Goal: Task Accomplishment & Management: Manage account settings

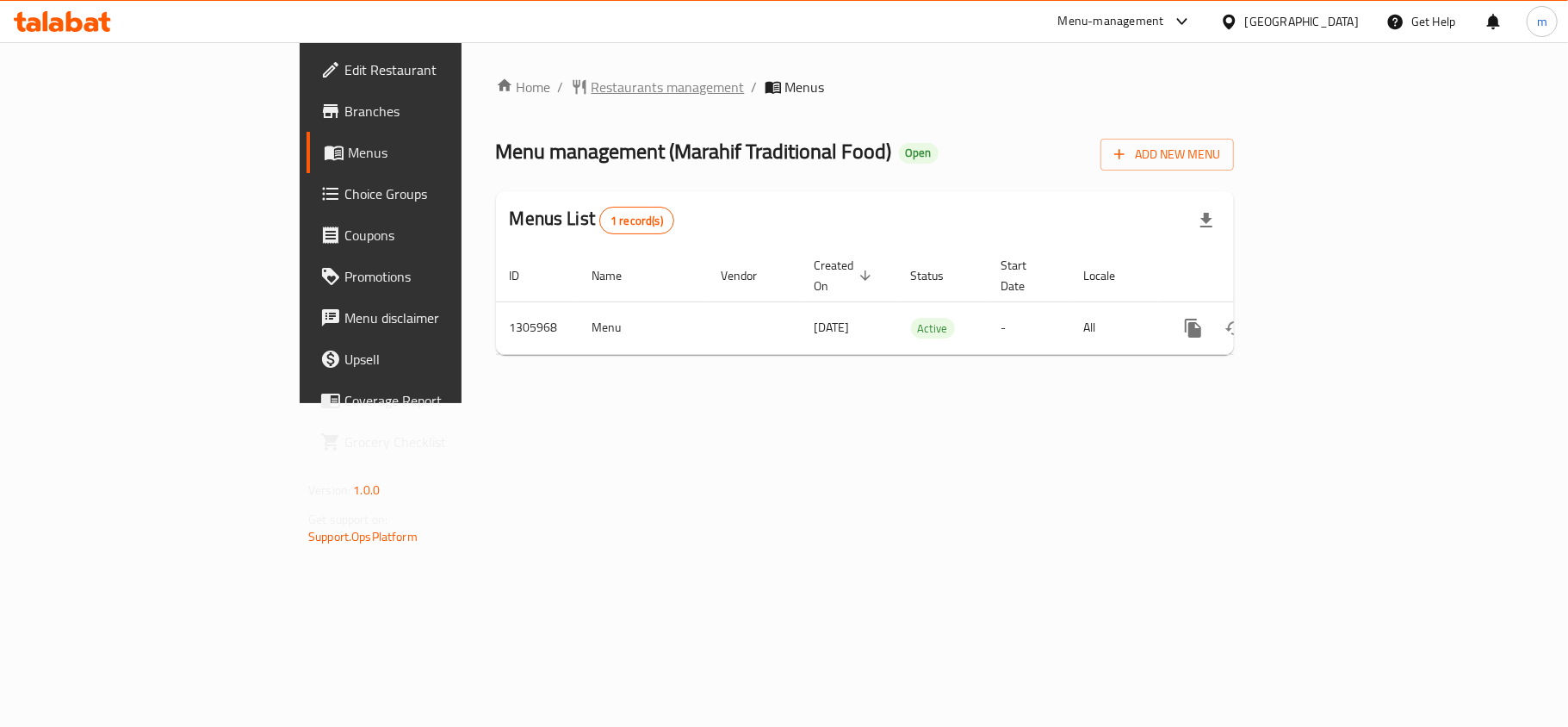
click at [591, 81] on span "Restaurants management" at bounding box center [668, 87] width 154 height 21
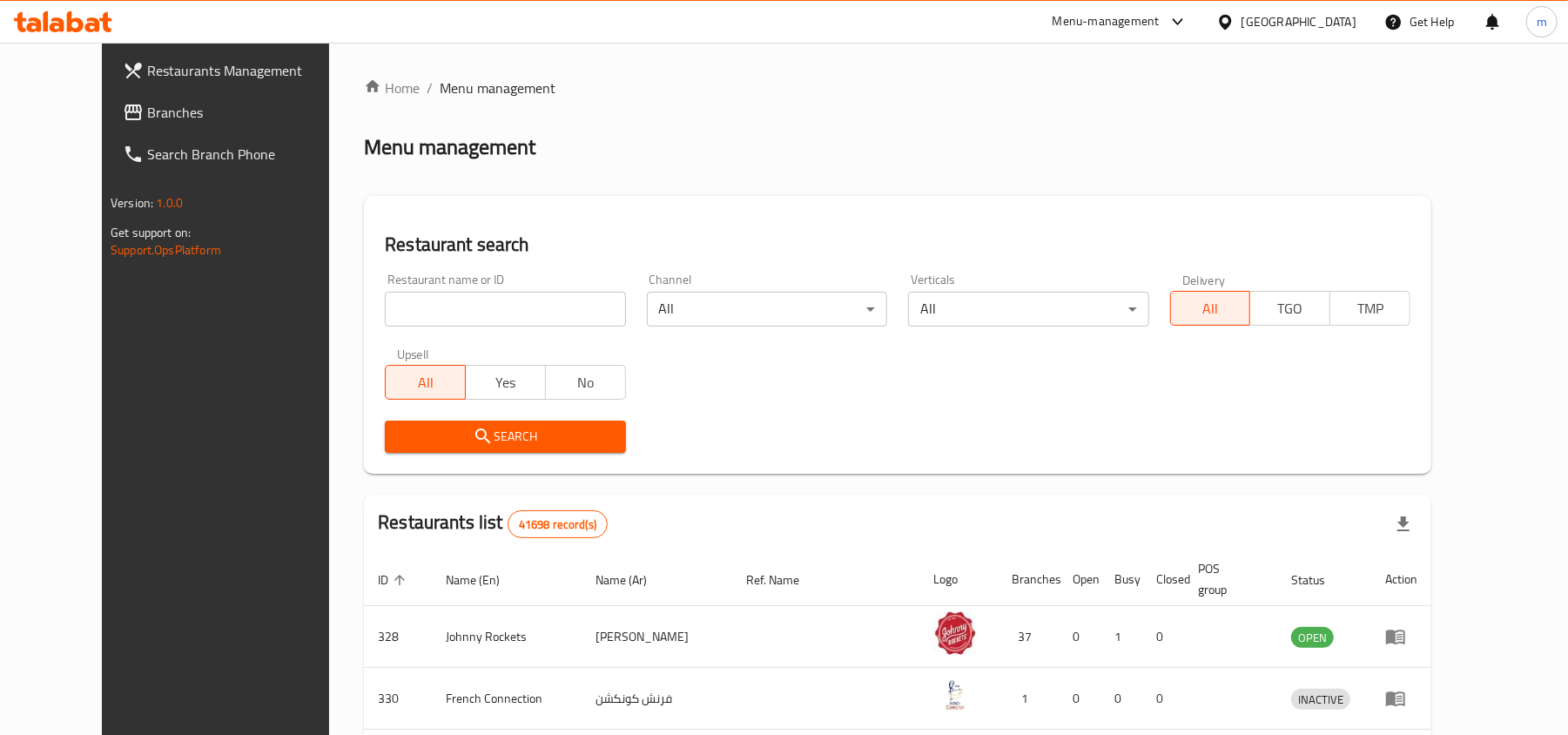
click at [147, 112] on span "Branches" at bounding box center [249, 112] width 203 height 21
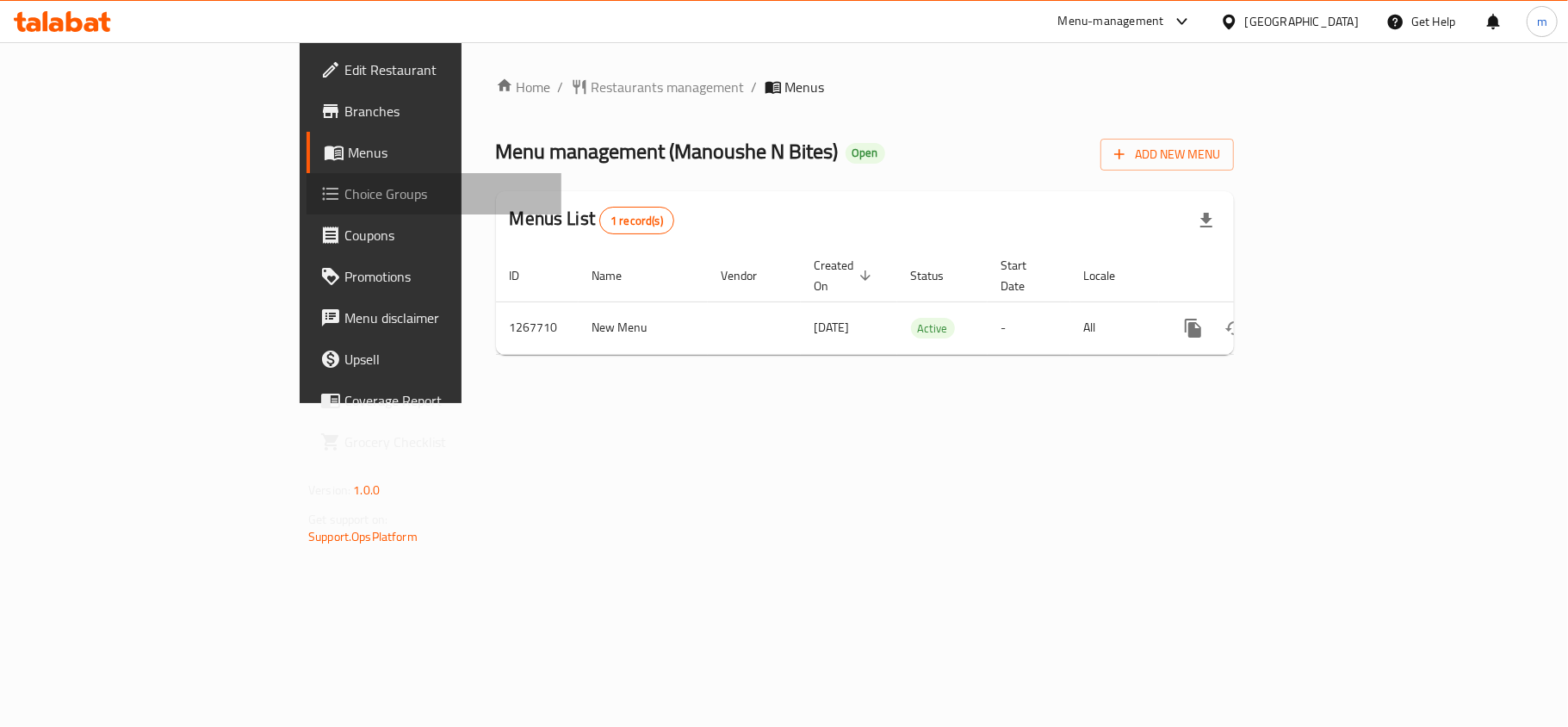
click at [307, 179] on link "Choice Groups" at bounding box center [434, 194] width 255 height 42
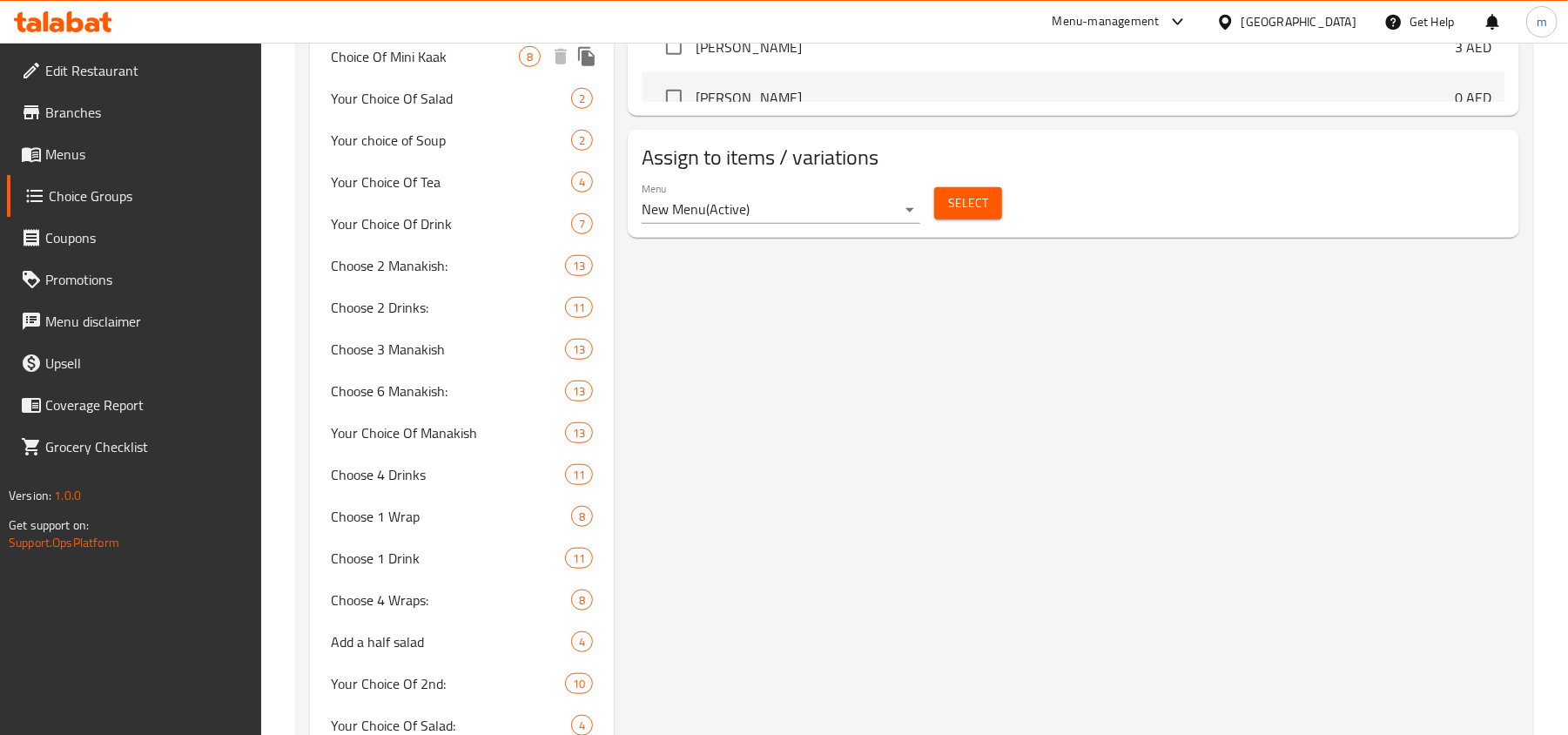
scroll to position [1276, 0]
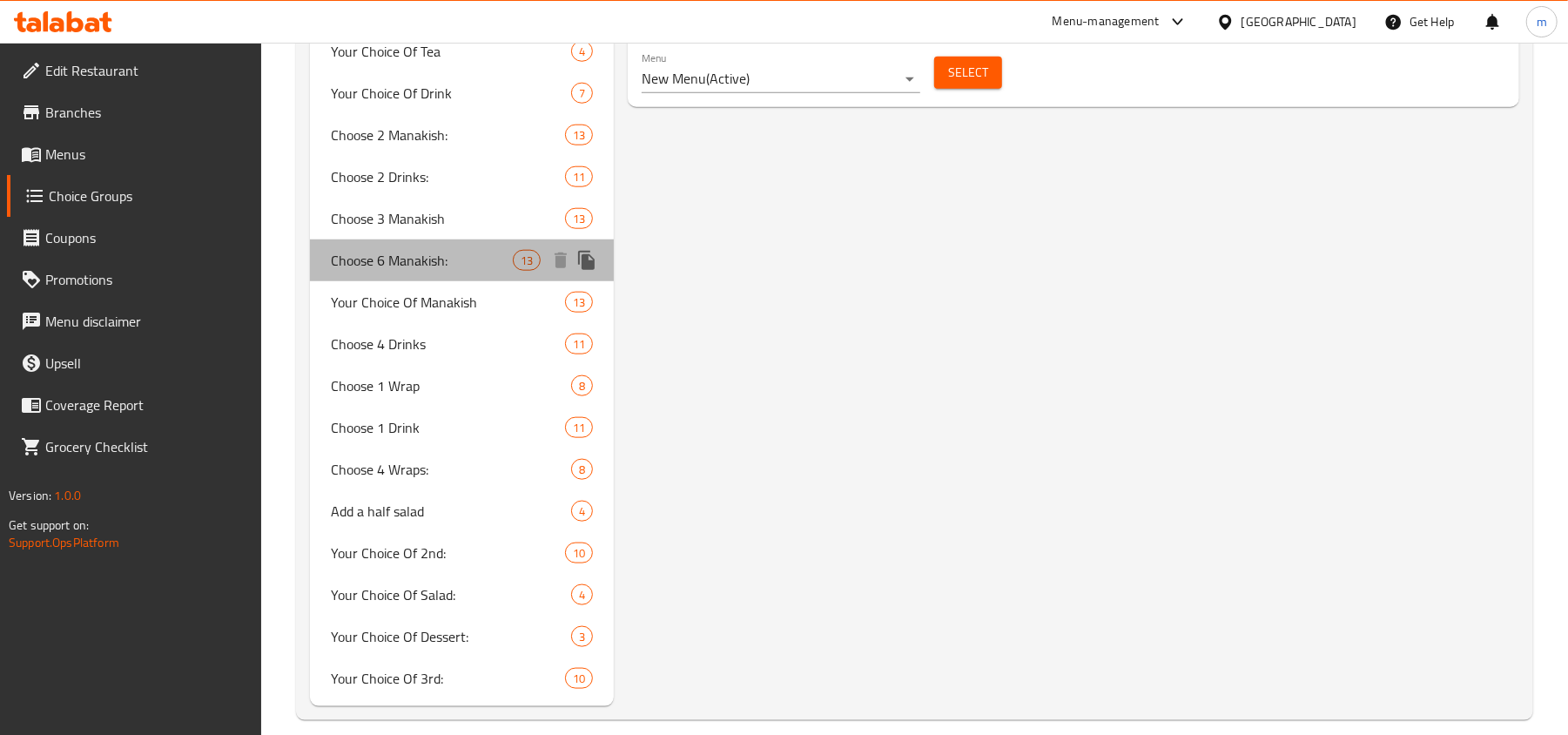
click at [398, 271] on span "Choose 6 Manakish:" at bounding box center [421, 260] width 182 height 21
type input "Choose 6 Manakish:"
type input "اختر 6 مناقيش"
type input "6"
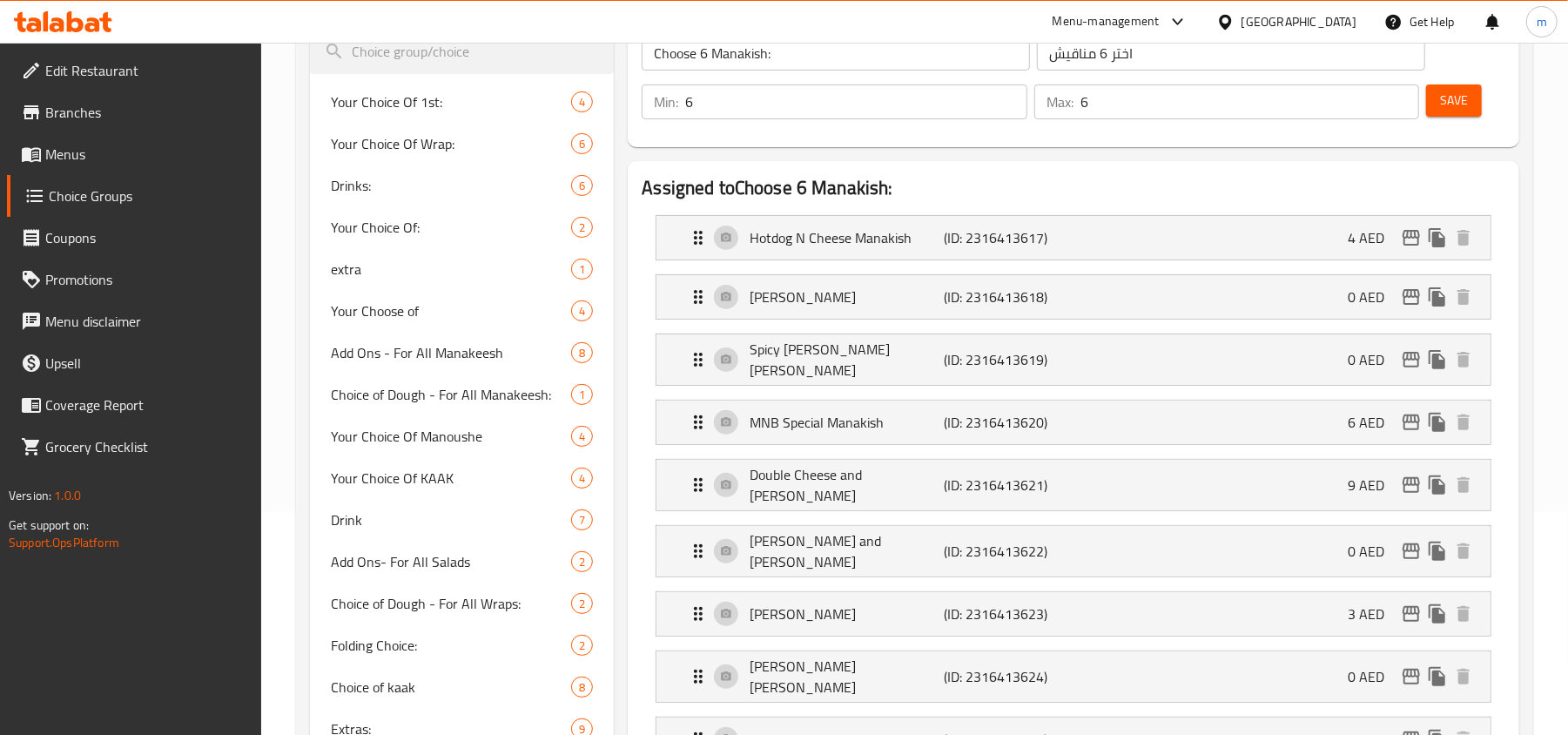
scroll to position [0, 0]
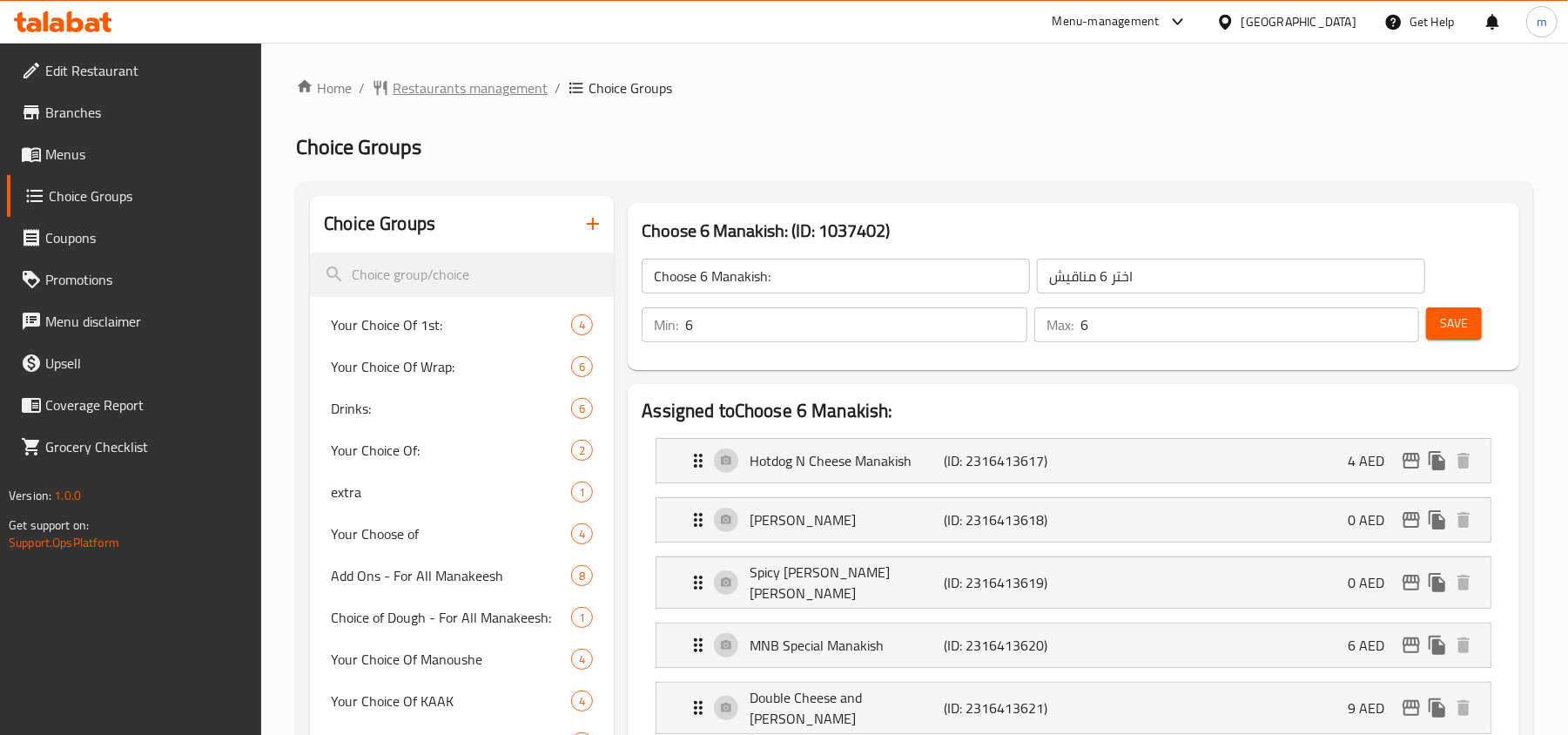
click at [435, 85] on span "Restaurants management" at bounding box center [470, 88] width 155 height 21
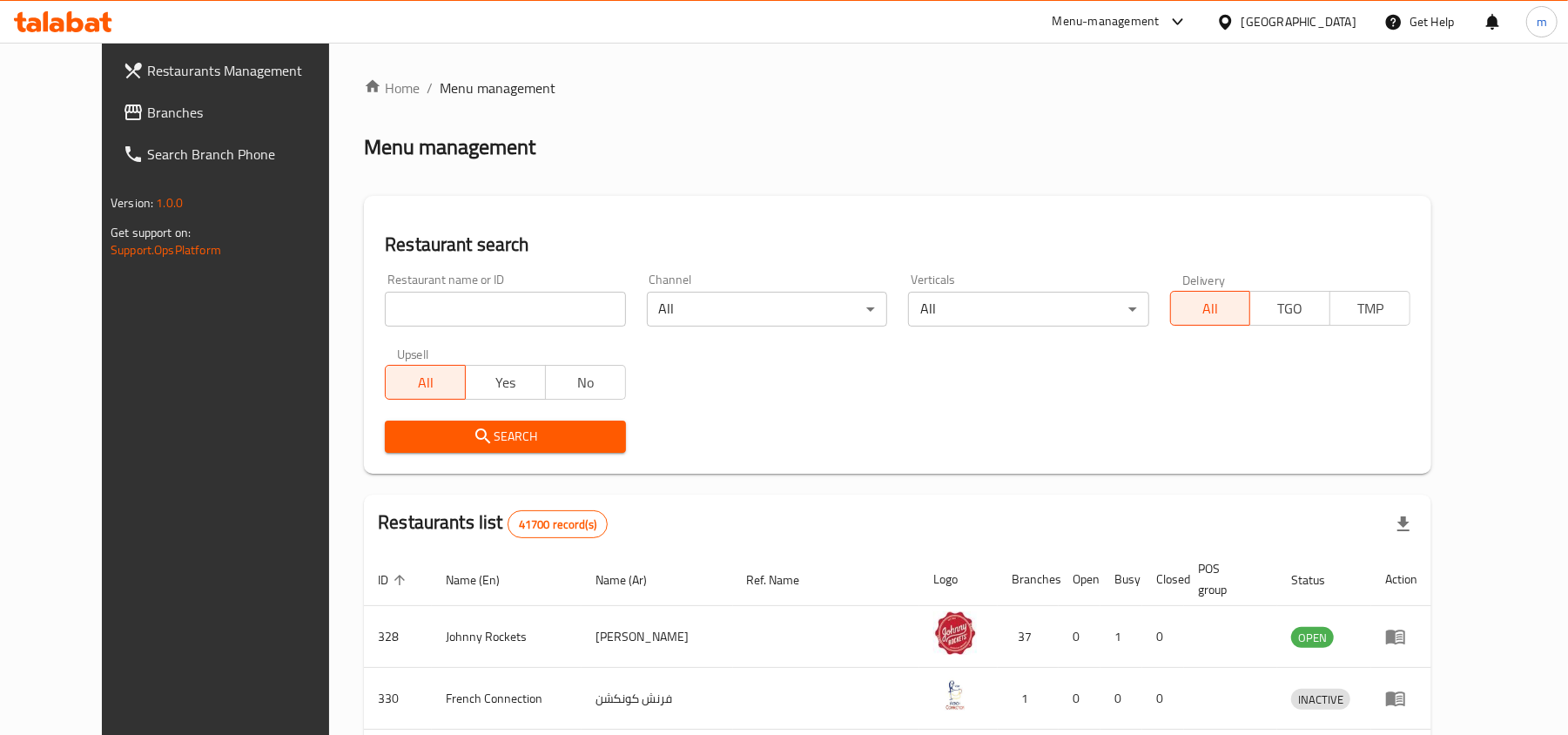
click at [385, 279] on div "Restaurant name or ID Restaurant name or ID" at bounding box center [505, 300] width 240 height 53
click at [147, 101] on span "Branches" at bounding box center [249, 112] width 203 height 21
